Goal: Task Accomplishment & Management: Complete application form

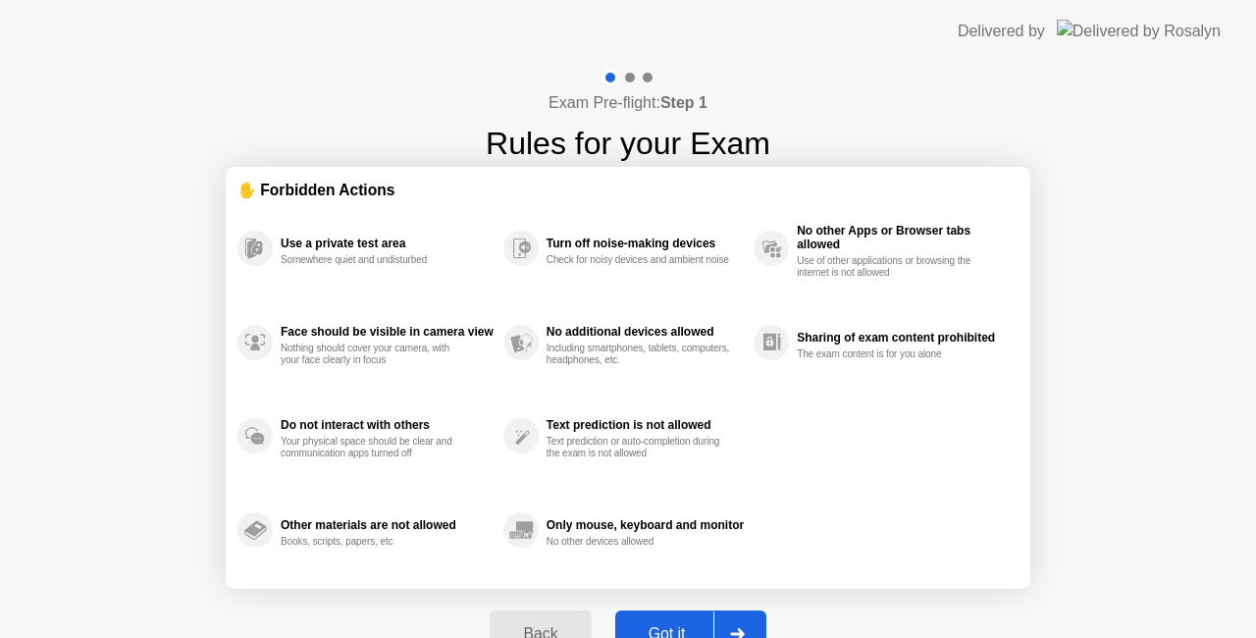
click at [677, 618] on button "Got it" at bounding box center [690, 633] width 151 height 47
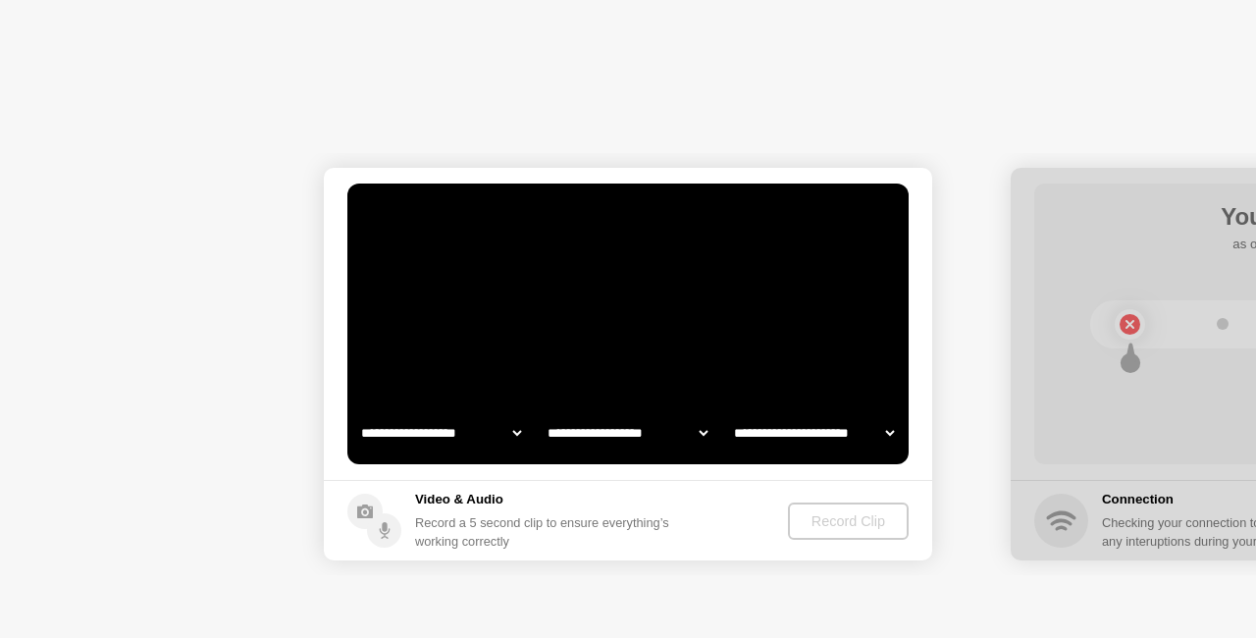
select select "**********"
select select "*******"
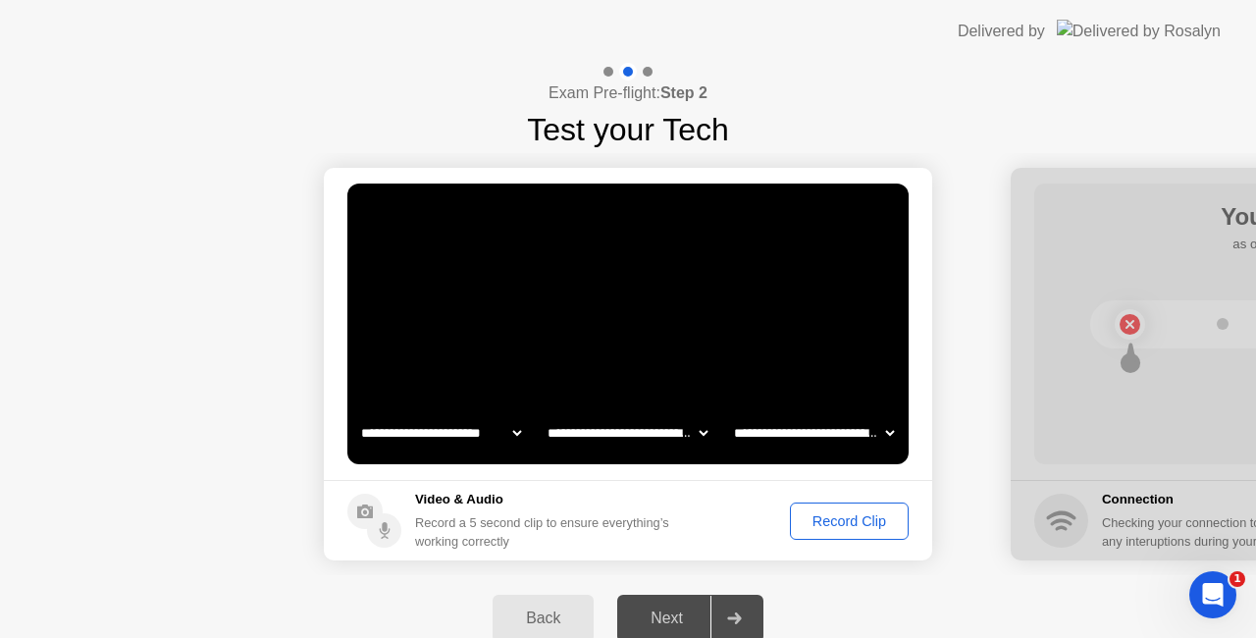
click at [817, 513] on div "Record Clip" at bounding box center [849, 521] width 105 height 16
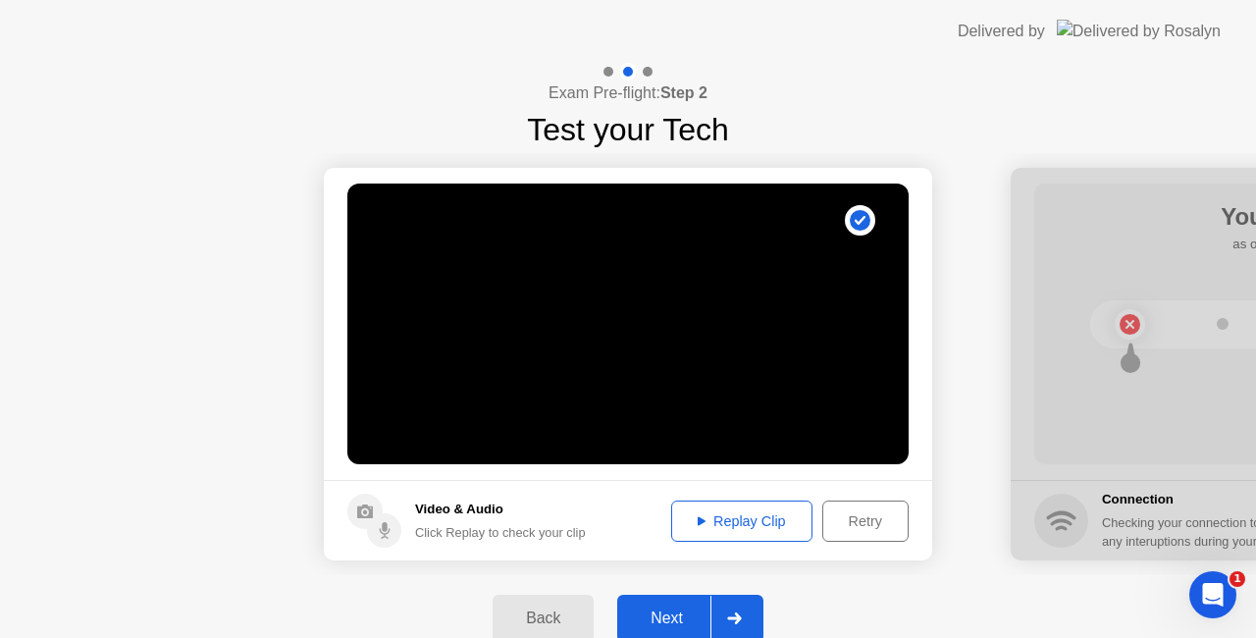
click at [678, 605] on button "Next" at bounding box center [690, 618] width 146 height 47
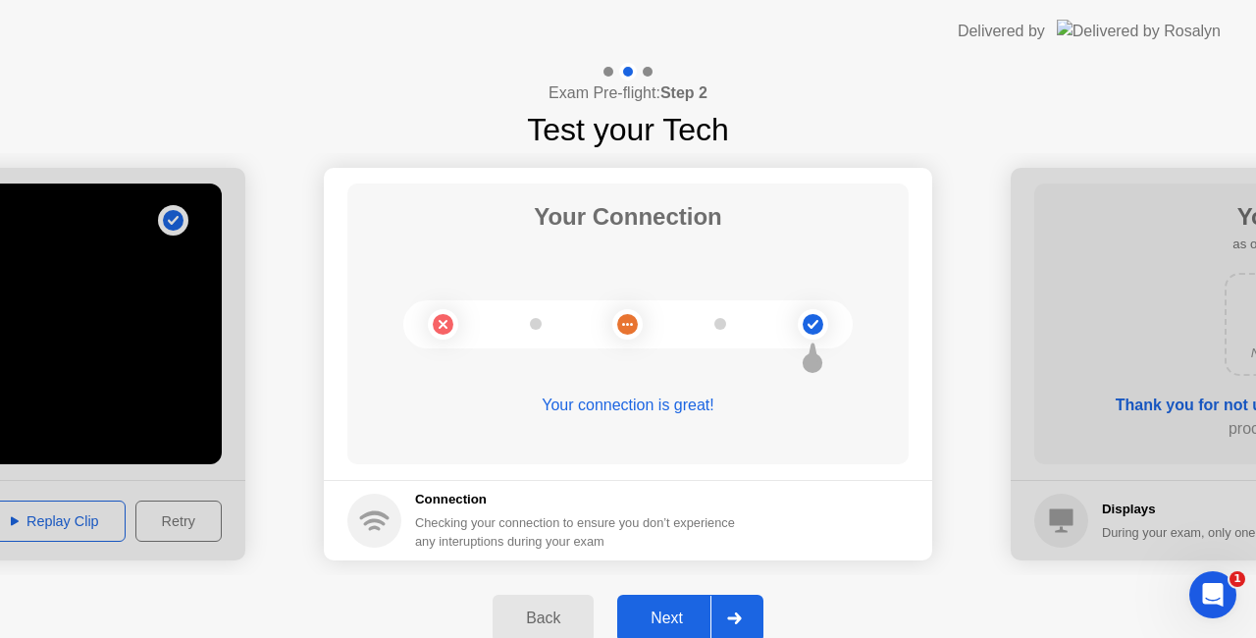
click at [676, 605] on button "Next" at bounding box center [690, 618] width 146 height 47
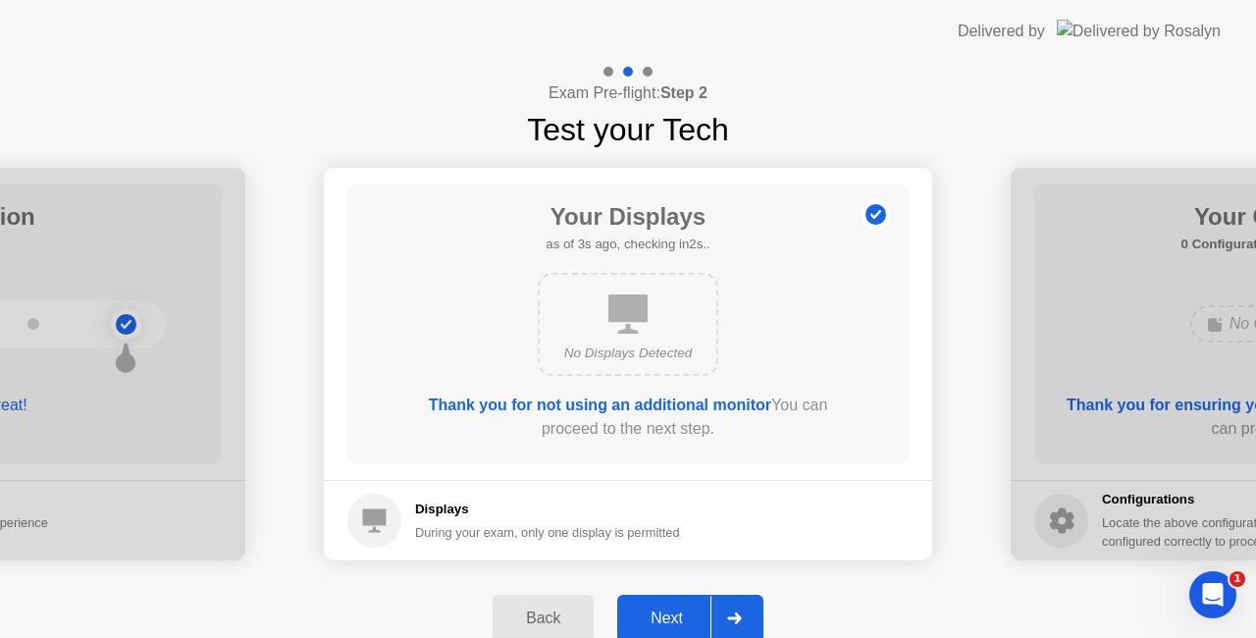
click at [676, 605] on button "Next" at bounding box center [690, 618] width 146 height 47
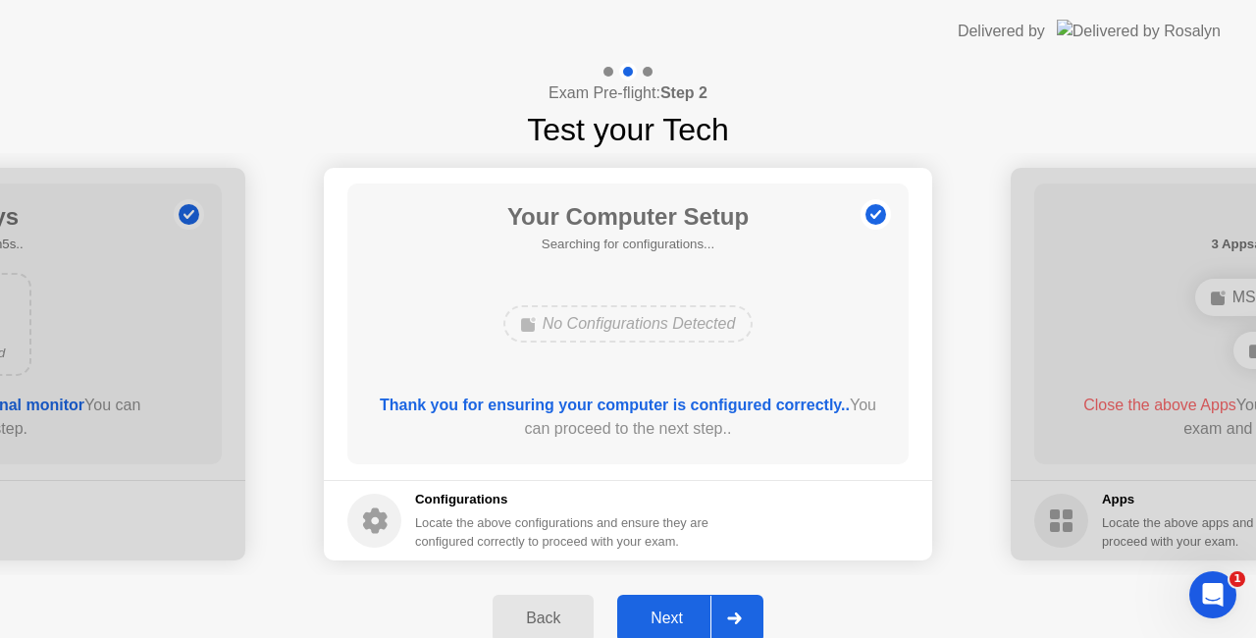
click at [676, 605] on button "Next" at bounding box center [690, 618] width 146 height 47
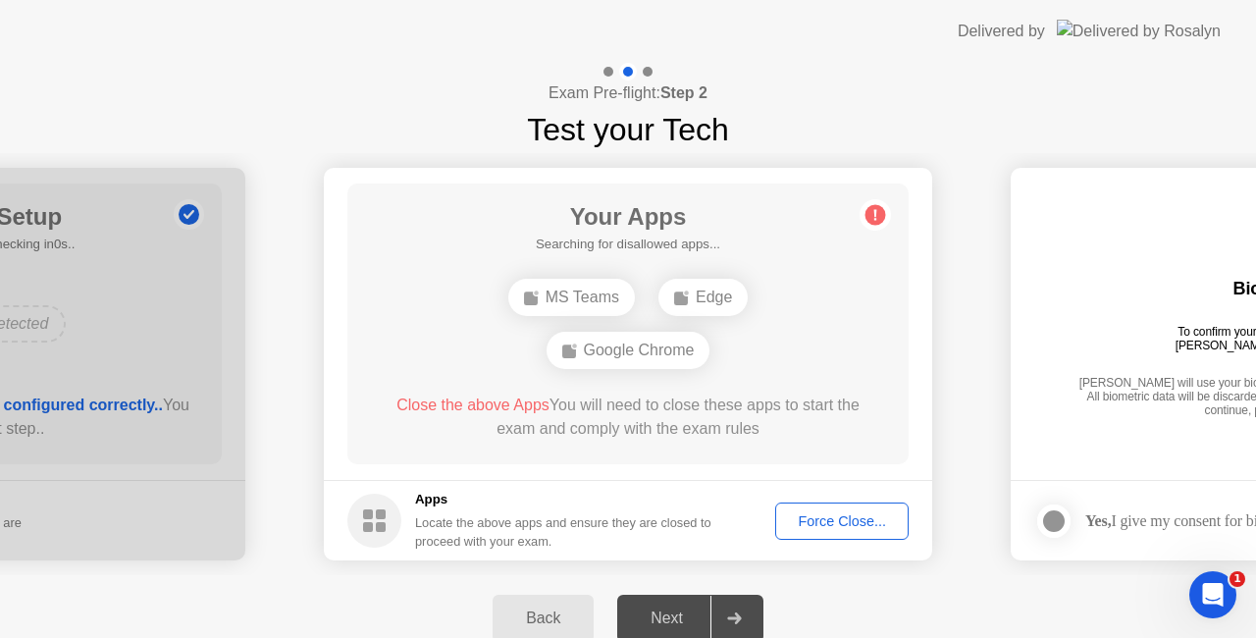
click at [836, 514] on div "Force Close..." at bounding box center [842, 521] width 120 height 16
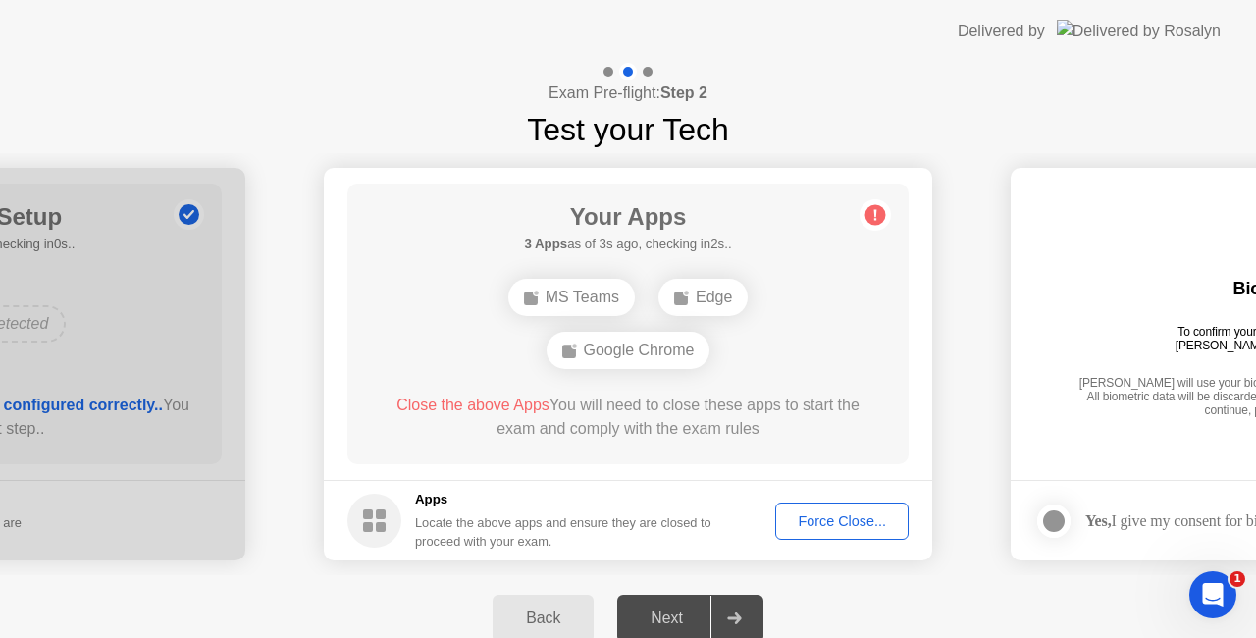
click at [616, 337] on div "Google Chrome" at bounding box center [628, 350] width 164 height 37
click at [618, 342] on div "Google Chrome" at bounding box center [628, 350] width 164 height 37
click at [596, 300] on div "MS Teams" at bounding box center [571, 297] width 127 height 37
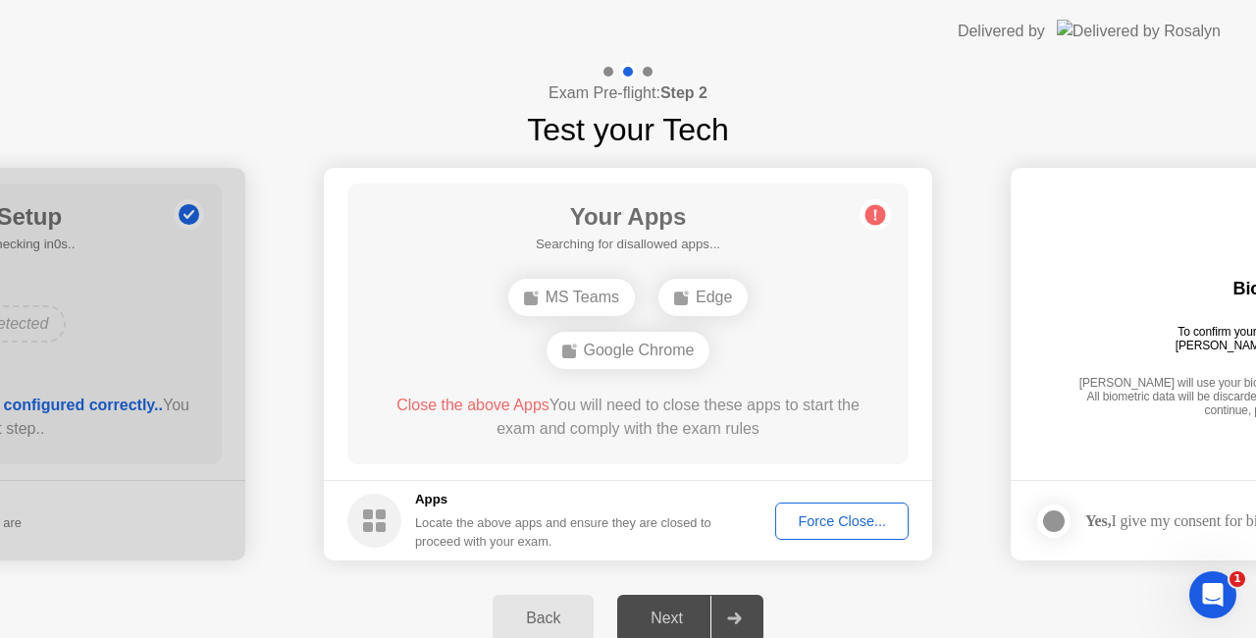
click at [685, 296] on rect at bounding box center [681, 298] width 14 height 14
click at [690, 296] on icon at bounding box center [682, 297] width 16 height 16
click at [681, 348] on div "Google Chrome" at bounding box center [628, 350] width 164 height 37
click at [679, 351] on div "Google Chrome" at bounding box center [628, 350] width 164 height 37
drag, startPoint x: 609, startPoint y: 359, endPoint x: 606, endPoint y: 380, distance: 20.8
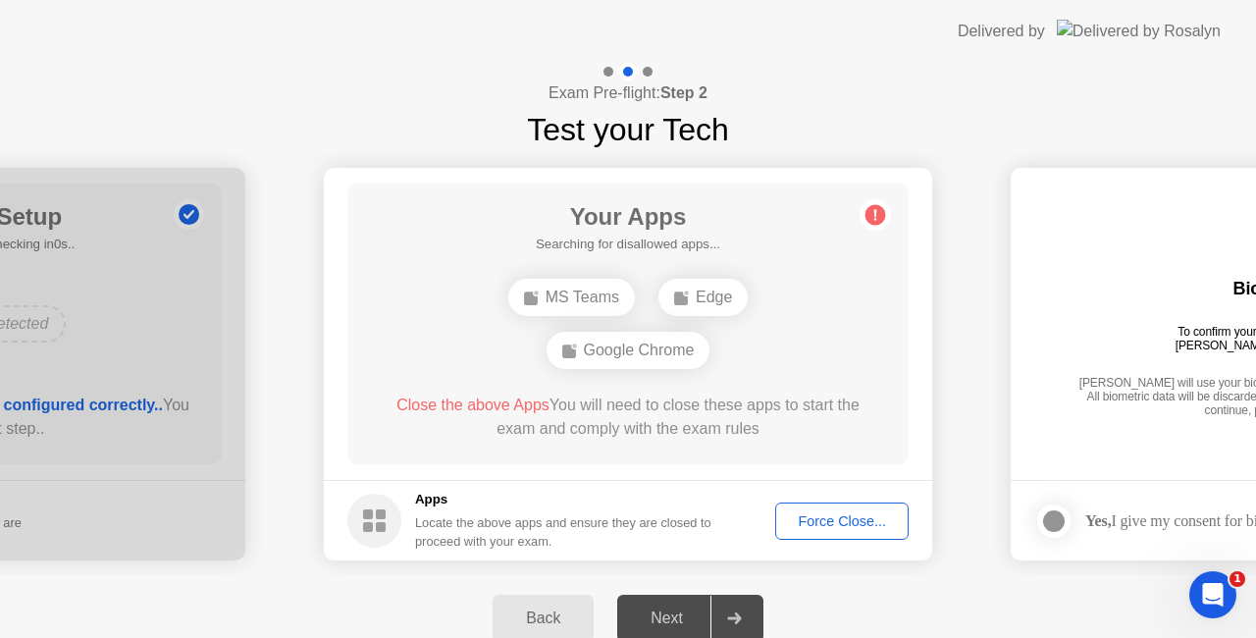
click at [609, 382] on div "Your Apps Searching for disallowed apps... MS Teams Edge Google Chrome Close th…" at bounding box center [627, 323] width 561 height 281
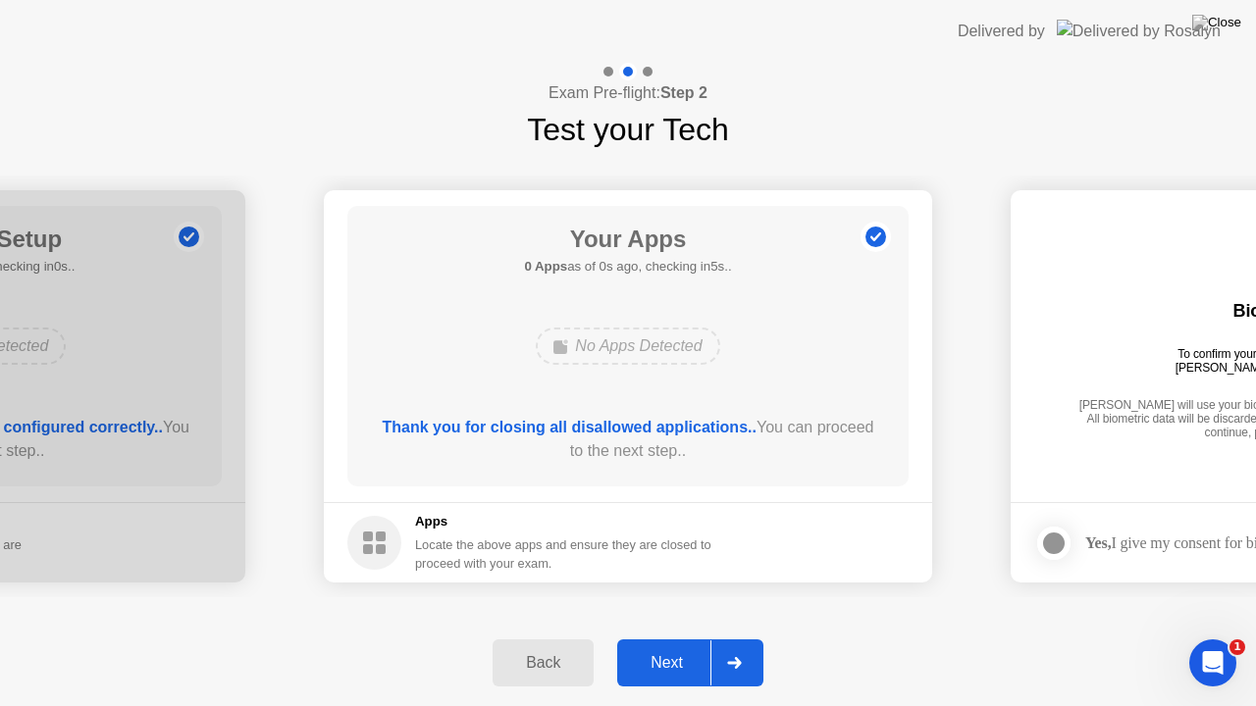
click at [606, 378] on div "Your Apps 0 Apps as of 0s ago, checking in5s.. No Apps Detected Thank you for c…" at bounding box center [627, 346] width 561 height 281
click at [677, 637] on div "Next" at bounding box center [666, 663] width 87 height 18
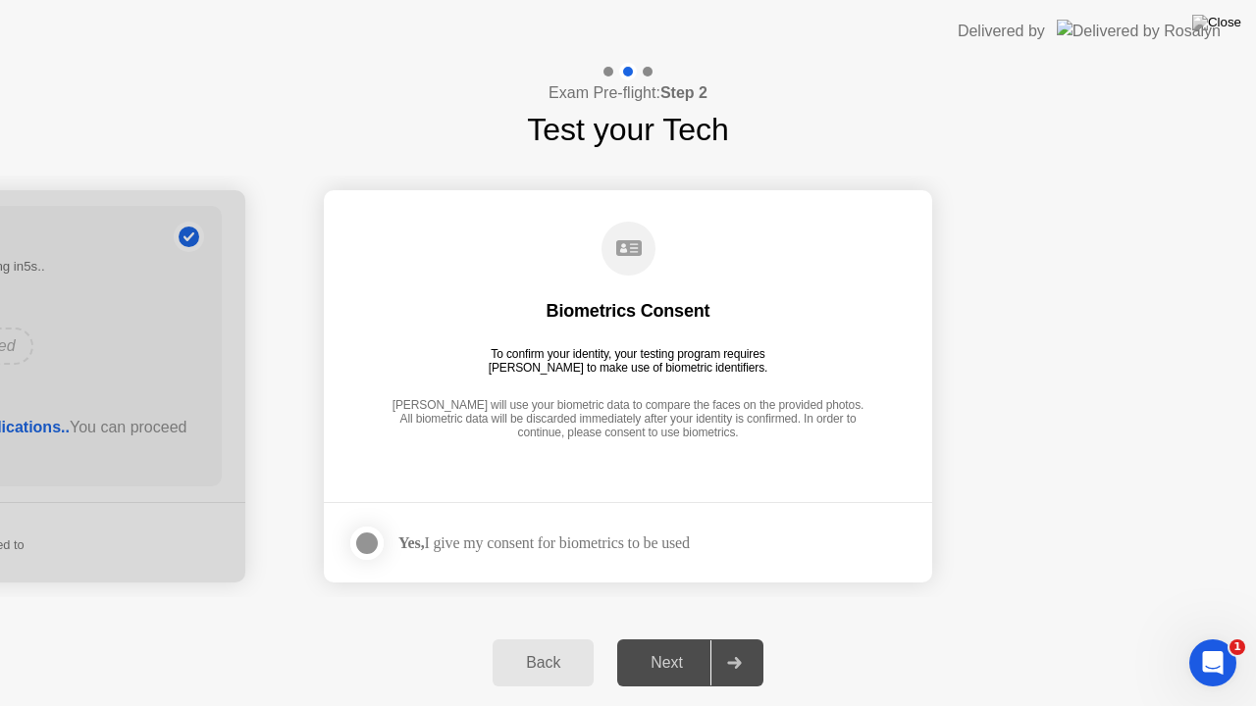
click at [677, 637] on div "Next" at bounding box center [666, 663] width 87 height 18
click at [640, 538] on div "Yes, I give my consent for biometrics to be used" at bounding box center [543, 543] width 291 height 19
click at [350, 551] on label at bounding box center [372, 543] width 51 height 39
click at [667, 637] on div "Next" at bounding box center [666, 663] width 87 height 18
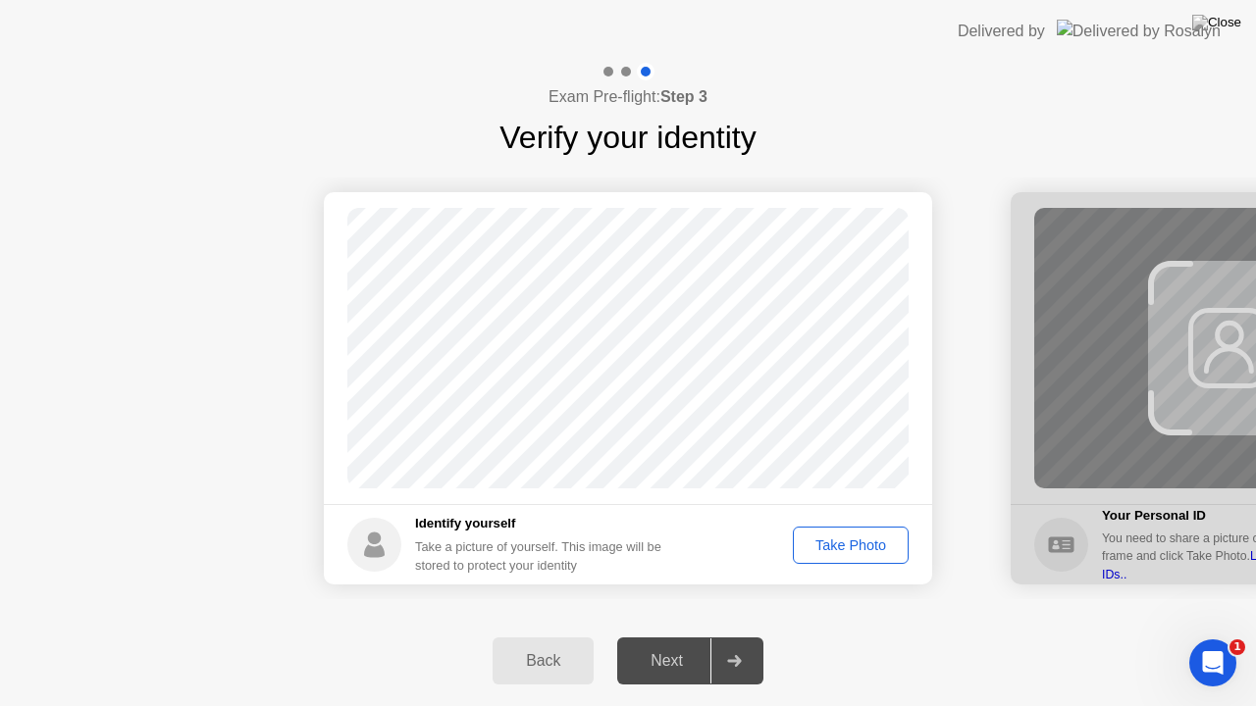
click at [820, 547] on div "Take Photo" at bounding box center [851, 546] width 102 height 16
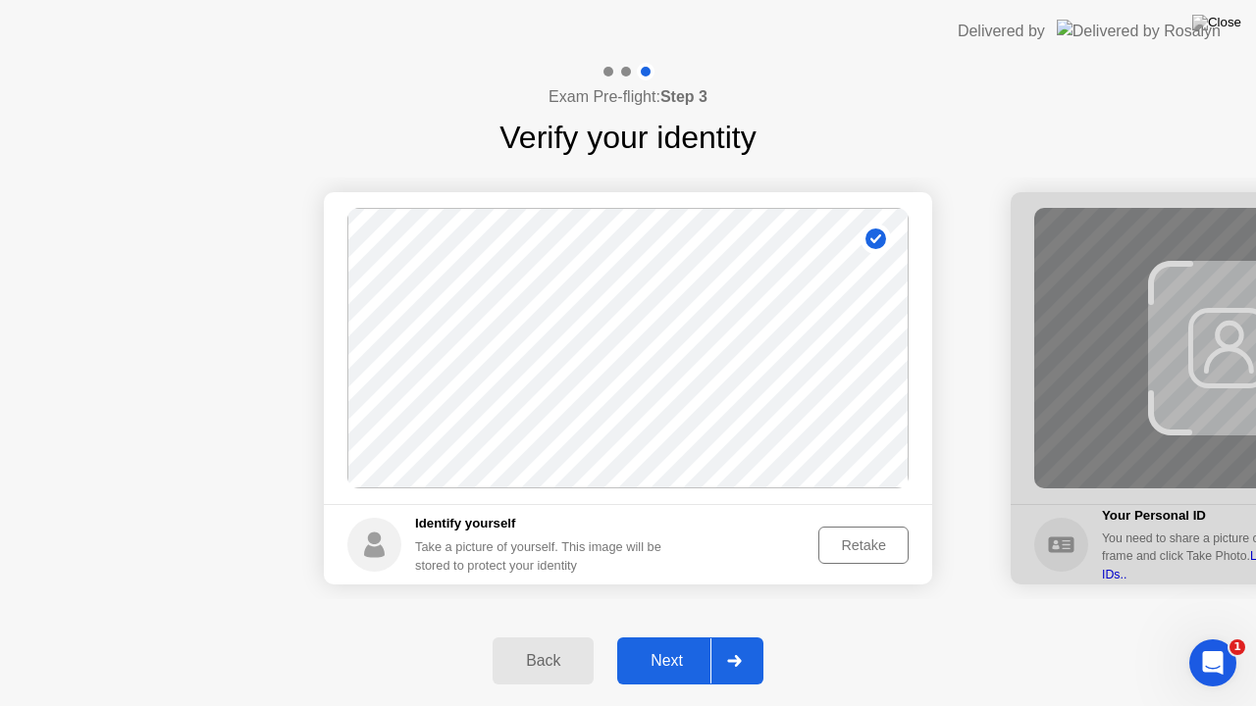
click at [869, 566] on footer "Identify yourself Take a picture of yourself. This image will be stored to prot…" at bounding box center [628, 544] width 608 height 80
click at [871, 542] on div "Retake" at bounding box center [863, 546] width 77 height 16
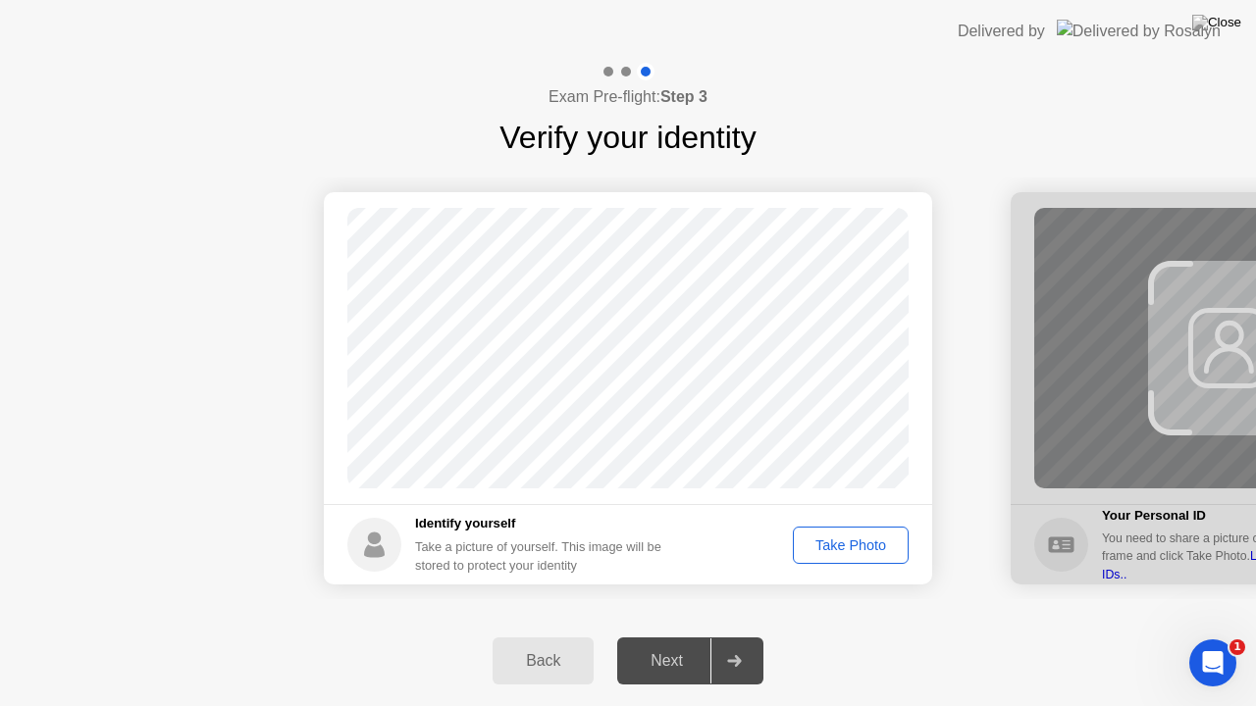
click at [864, 550] on div "Take Photo" at bounding box center [851, 546] width 102 height 16
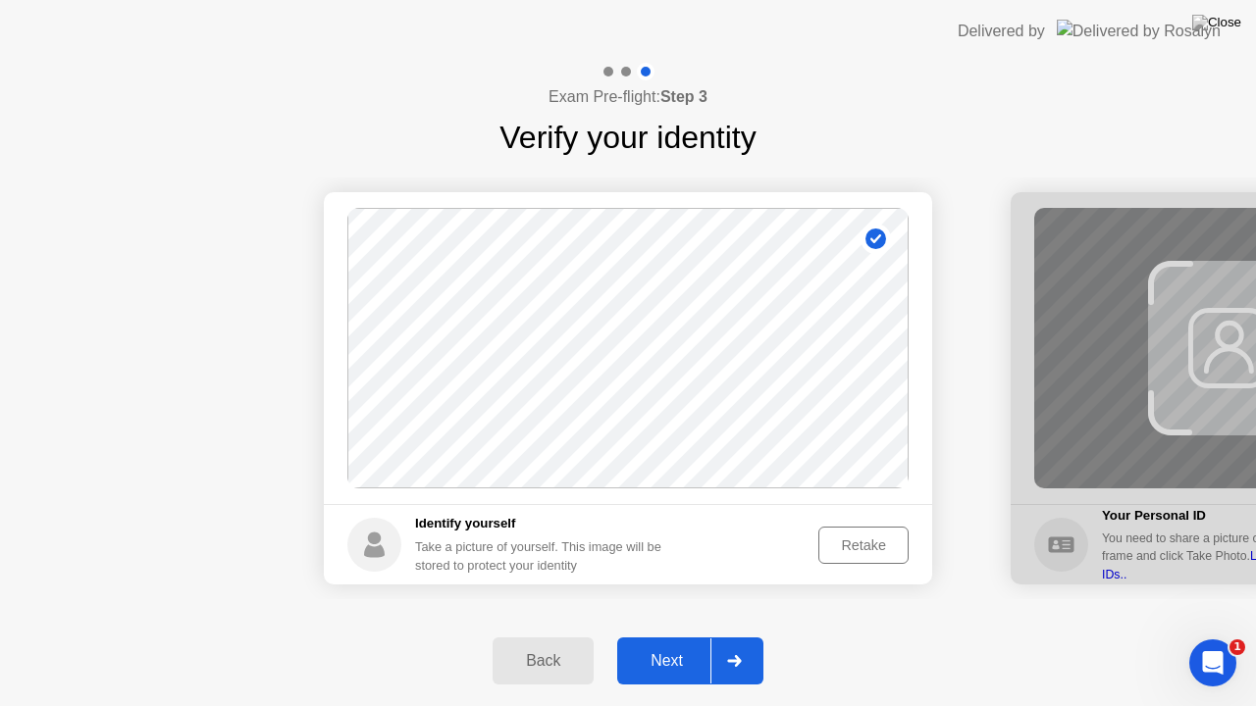
click at [653, 637] on div "Next" at bounding box center [666, 661] width 87 height 18
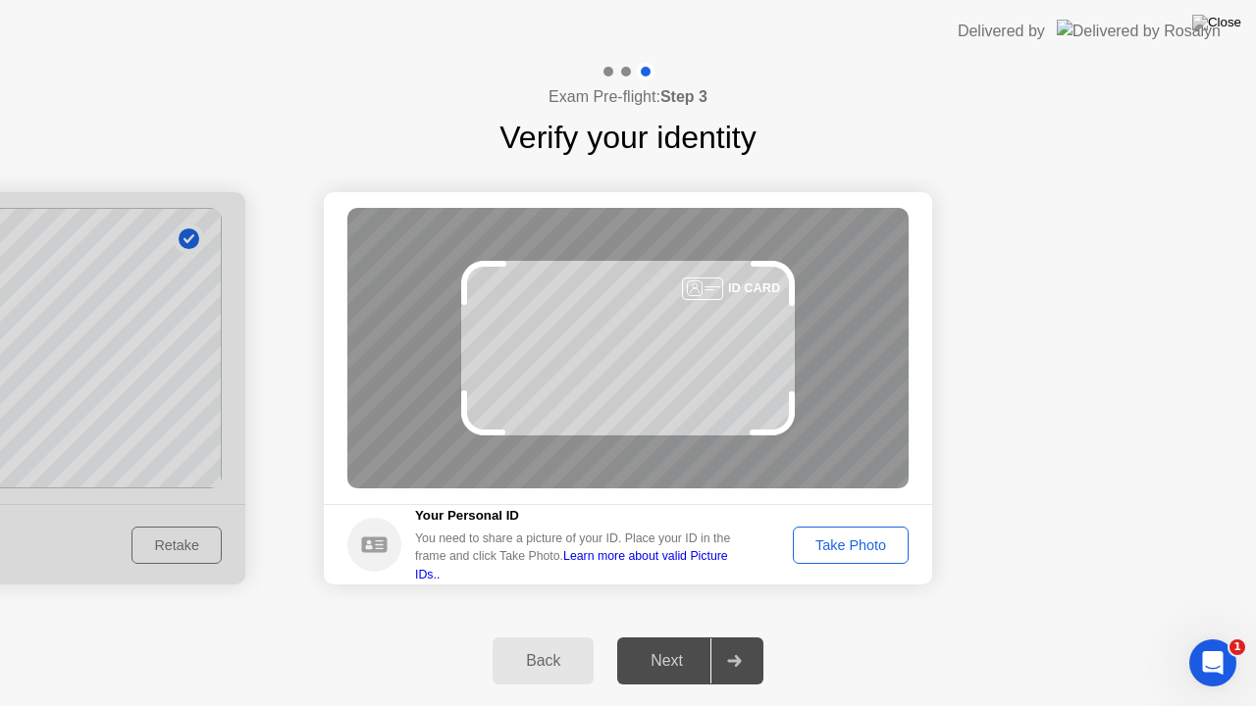
click at [805, 522] on footer "Your Personal ID You need to share a picture of your ID. Place your ID in the f…" at bounding box center [628, 544] width 608 height 80
click at [818, 540] on div "Take Photo" at bounding box center [851, 546] width 102 height 16
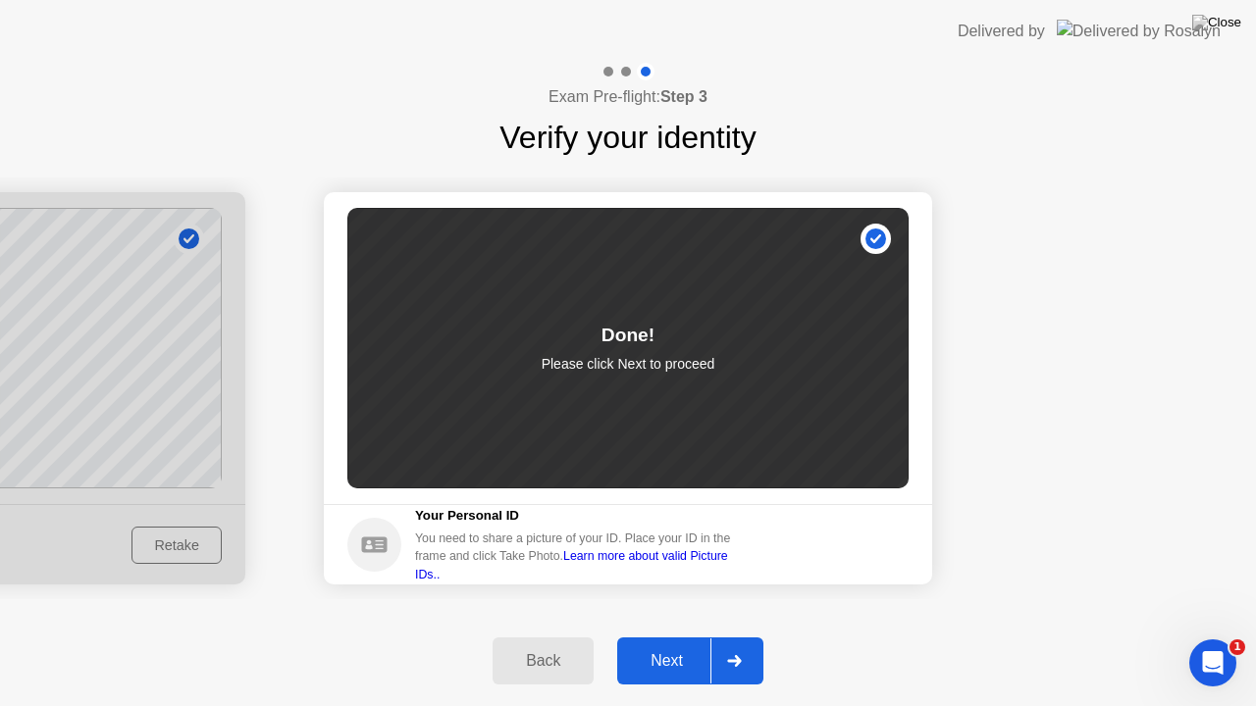
click at [666, 637] on div "Next" at bounding box center [666, 661] width 87 height 18
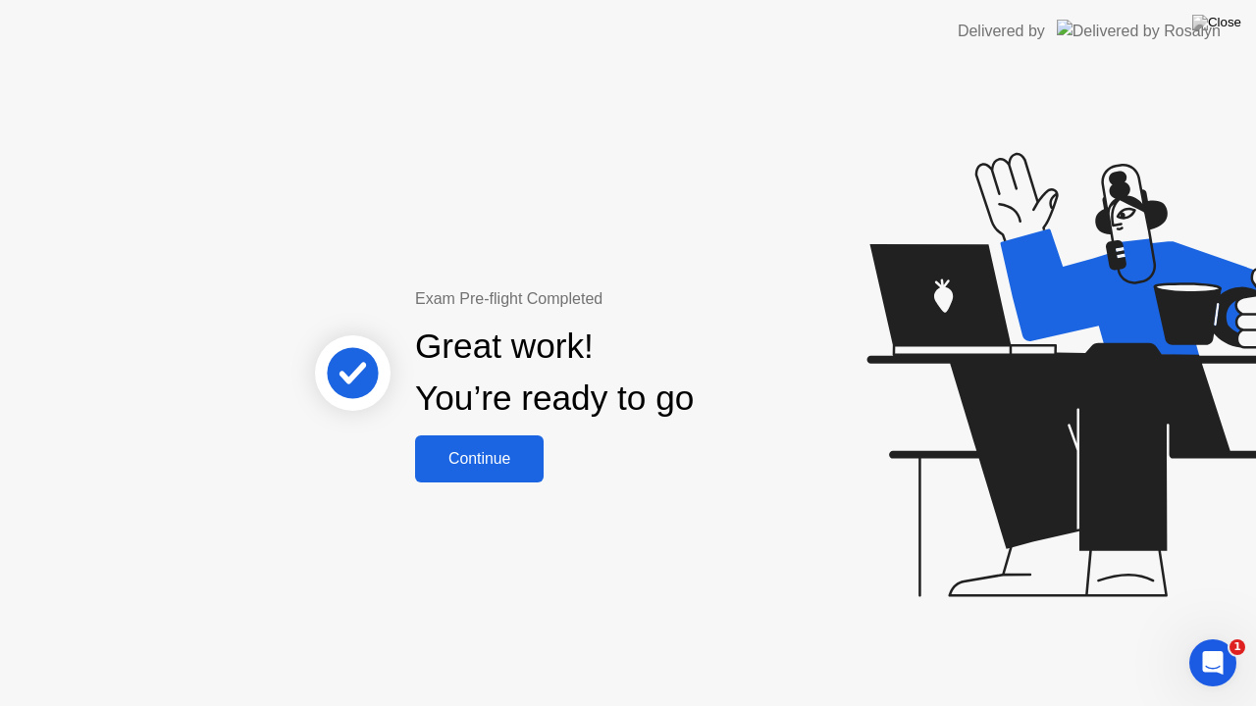
click at [430, 451] on div "Continue" at bounding box center [479, 459] width 117 height 18
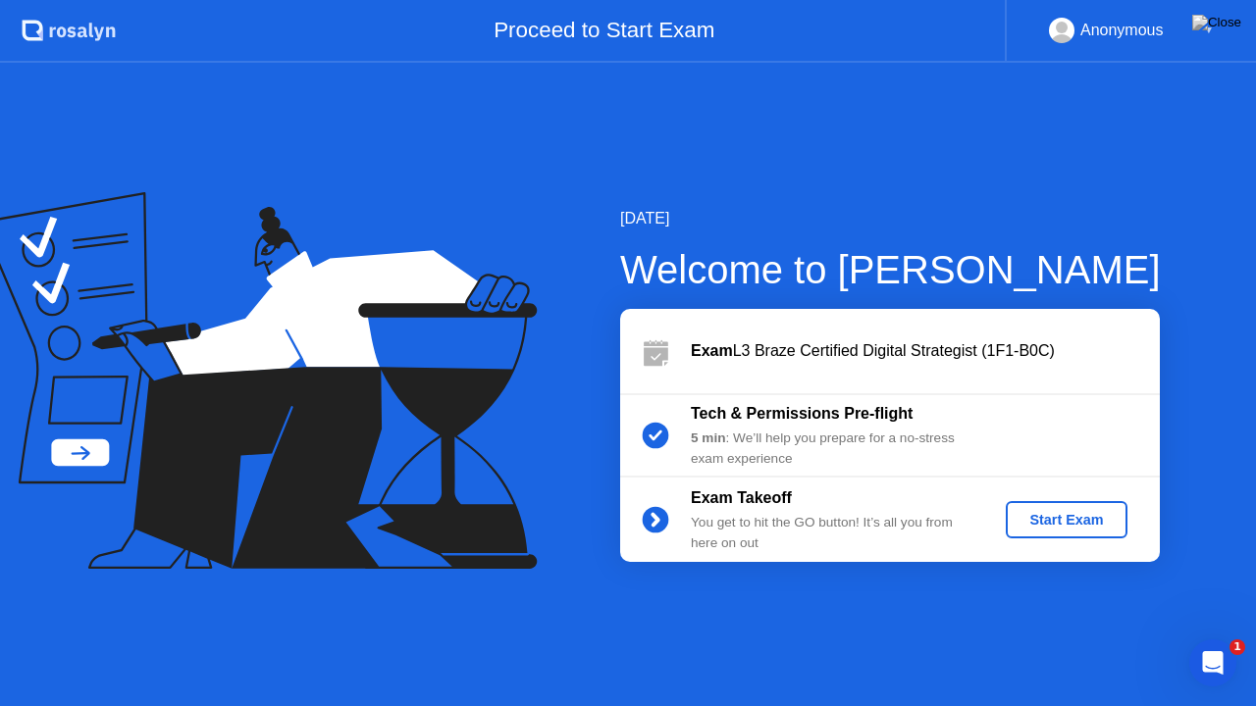
click at [1022, 505] on button "Start Exam" at bounding box center [1066, 519] width 121 height 37
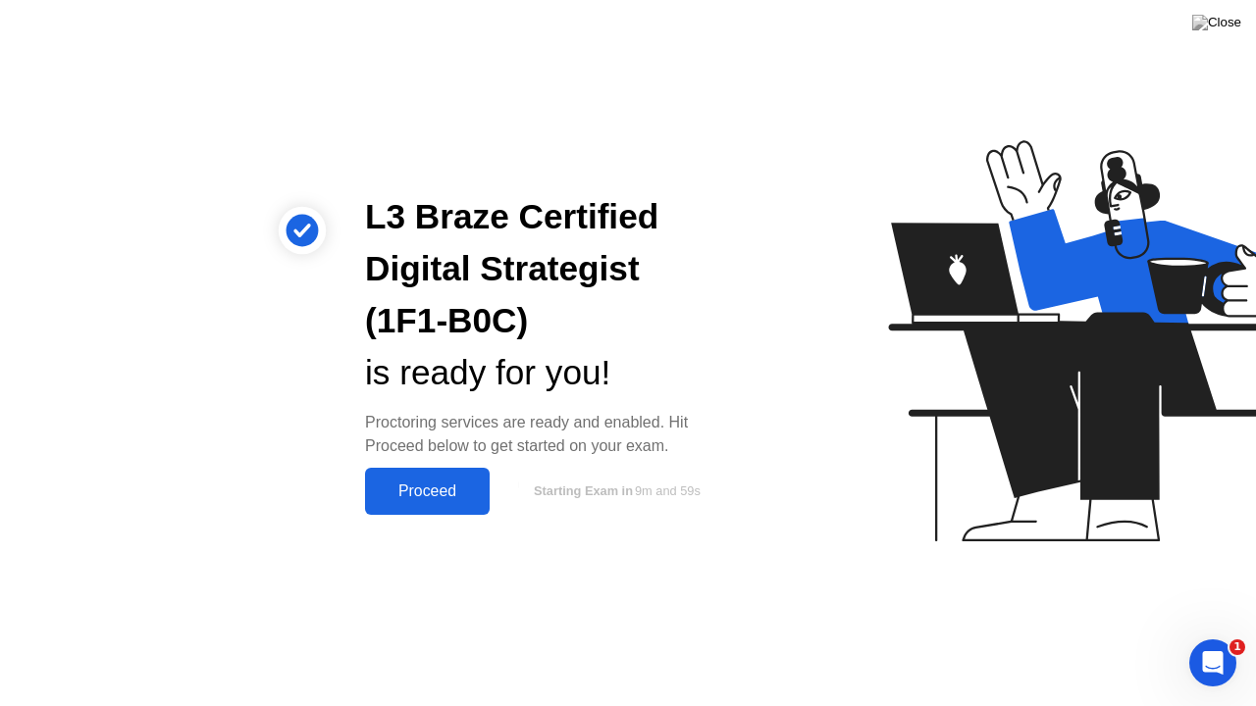
click at [472, 500] on div "Proceed" at bounding box center [427, 492] width 113 height 18
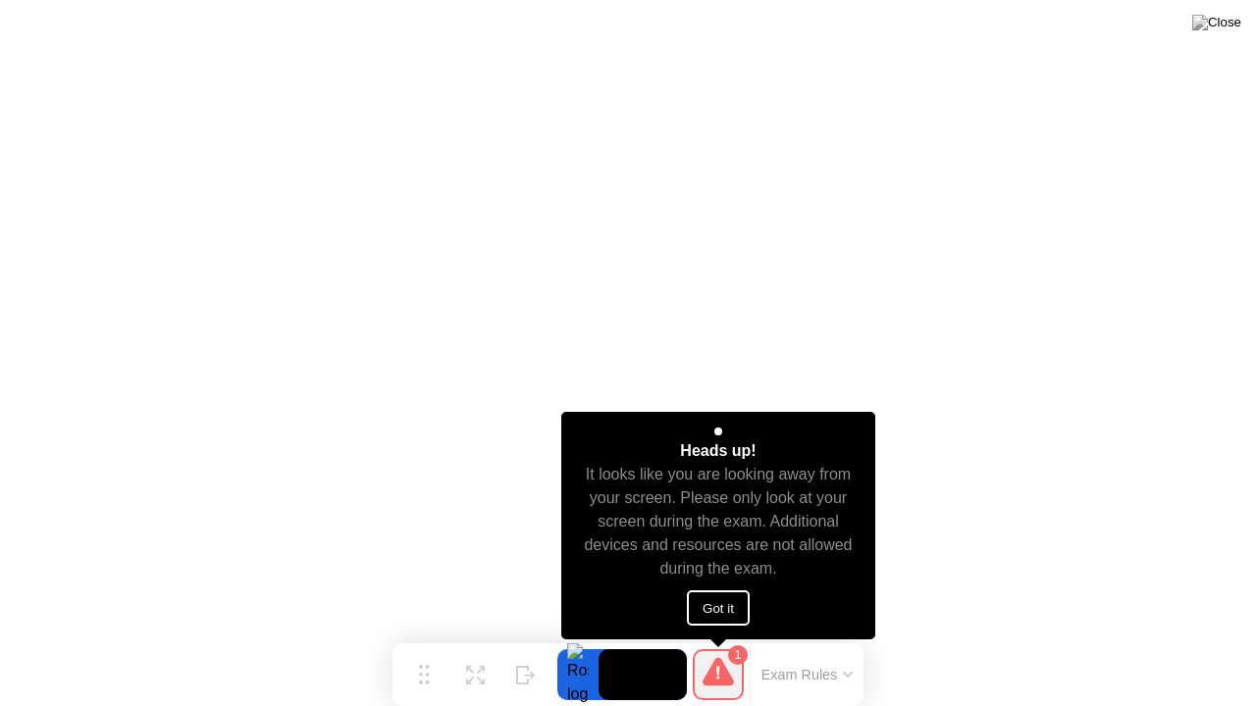
click at [694, 602] on button "Got it" at bounding box center [718, 608] width 63 height 35
